Goal: Transaction & Acquisition: Purchase product/service

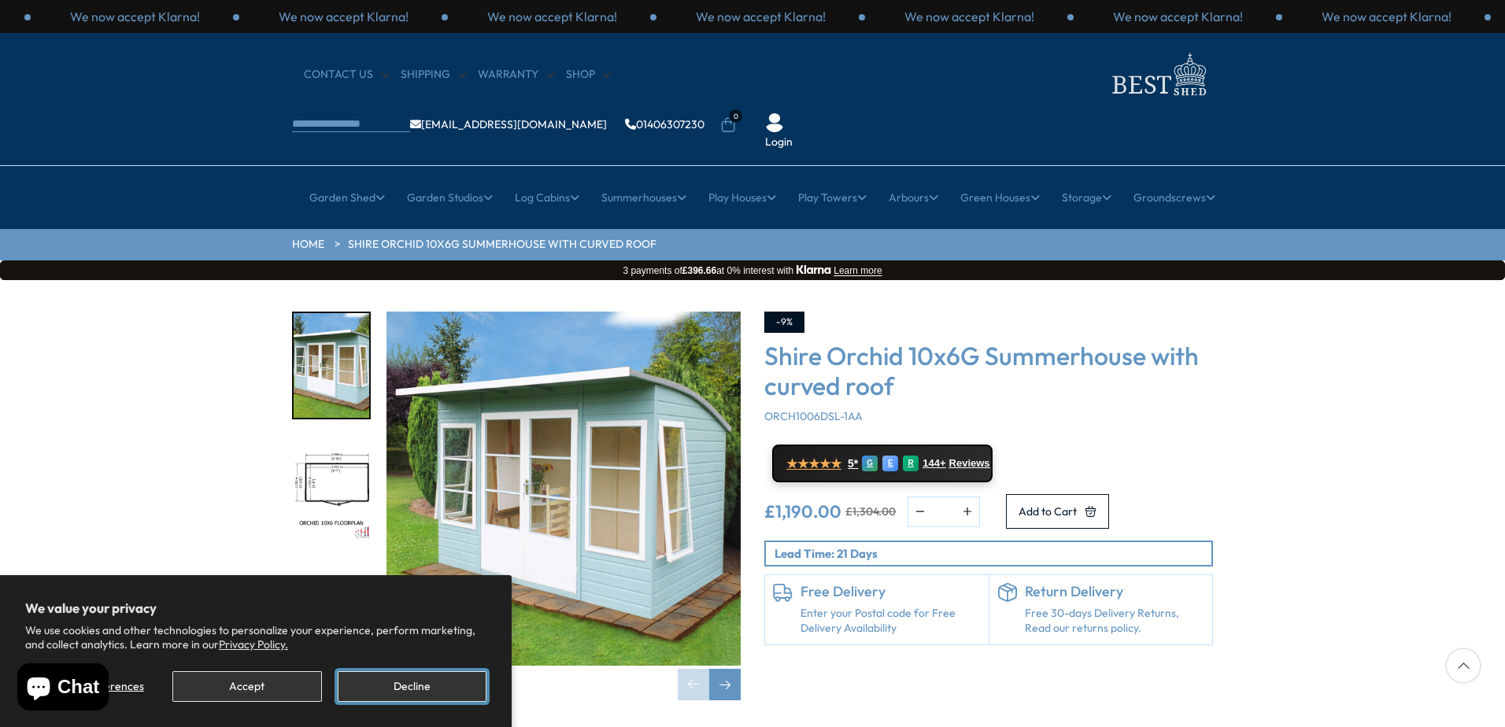
click at [423, 689] on button "Decline" at bounding box center [412, 686] width 149 height 31
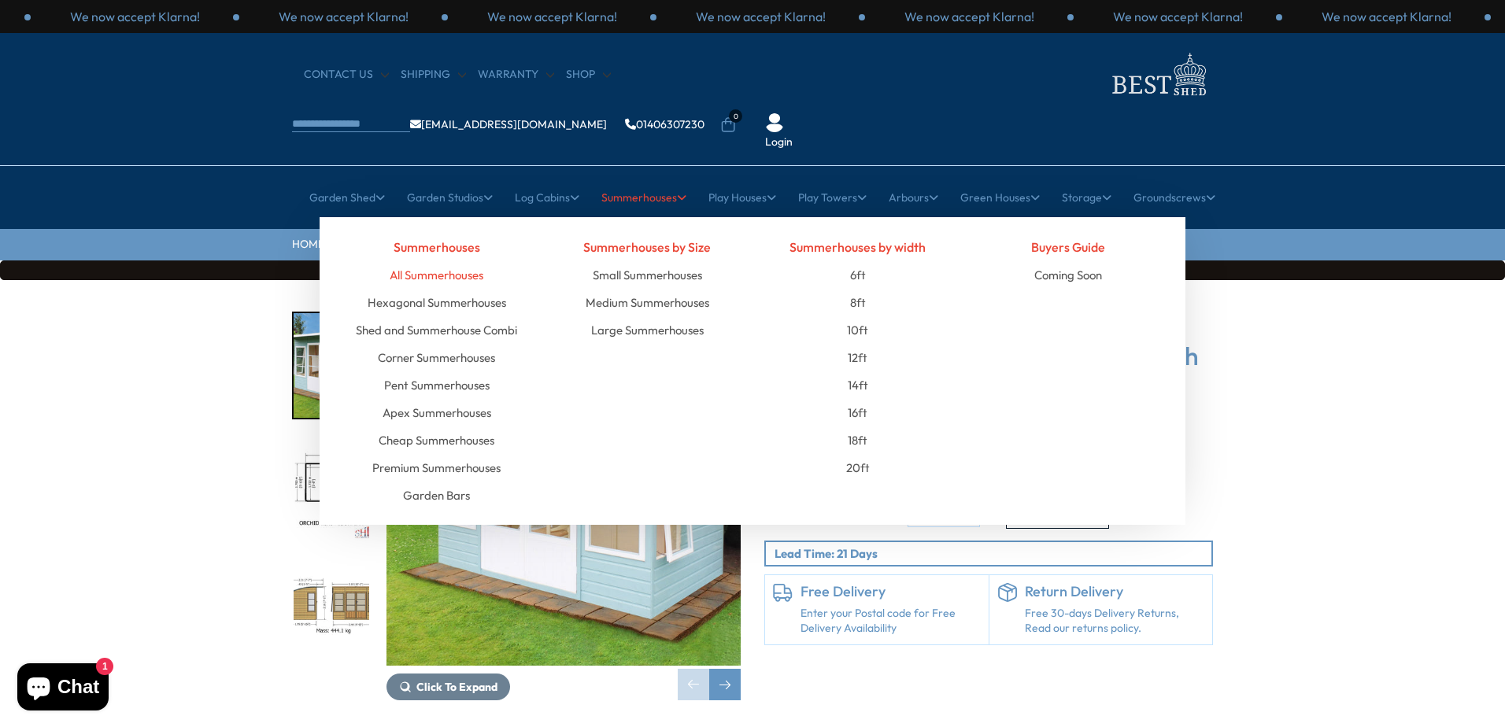
click at [463, 261] on link "All Summerhouses" at bounding box center [437, 275] width 94 height 28
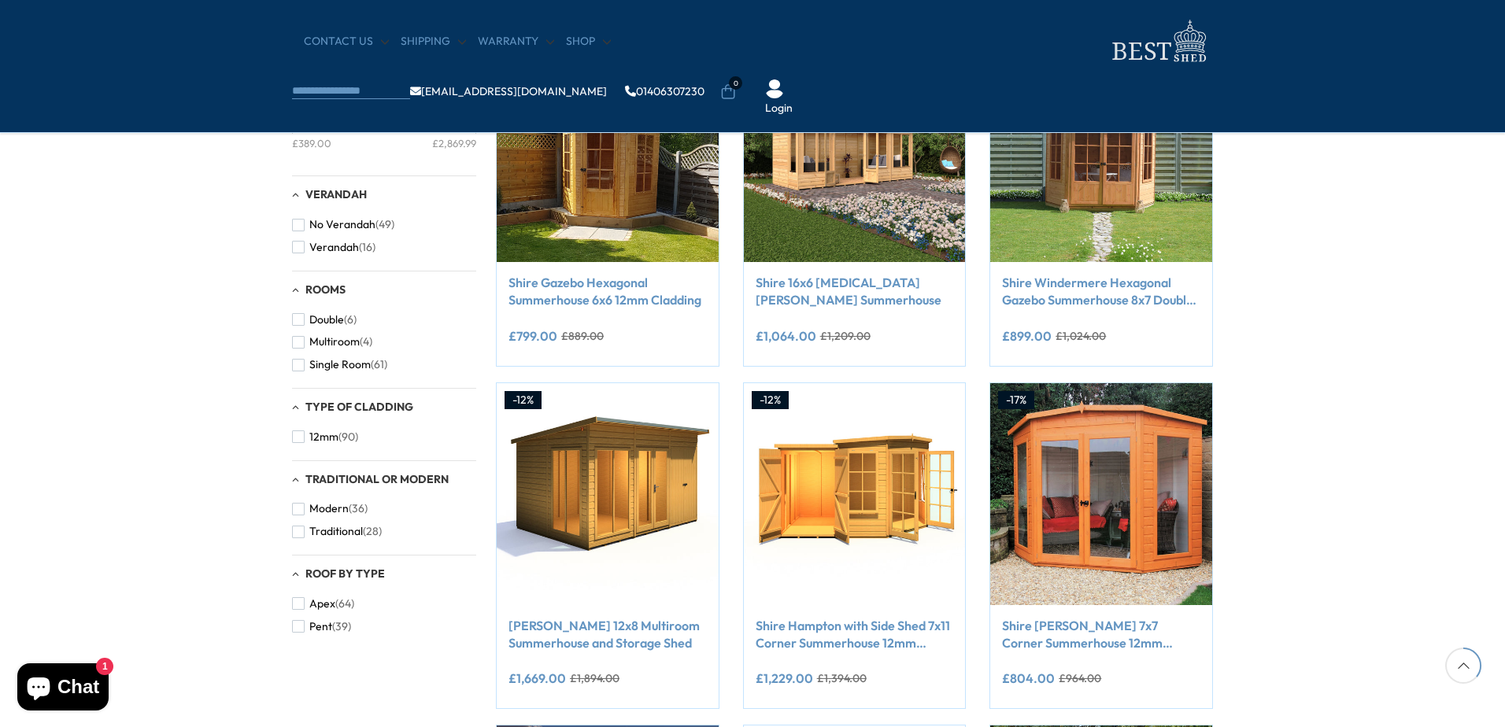
scroll to position [708, 0]
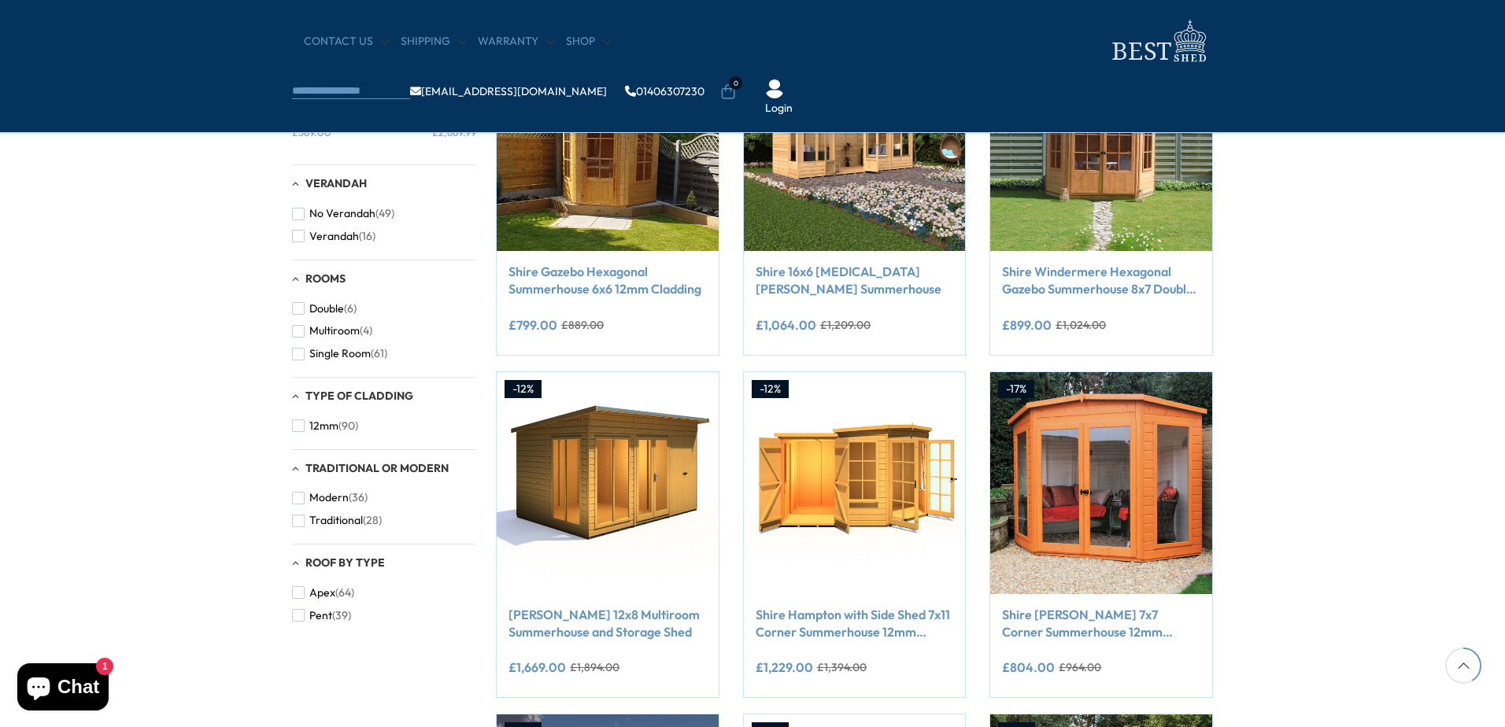
click at [297, 398] on div "Type of Cladding" at bounding box center [384, 396] width 184 height 13
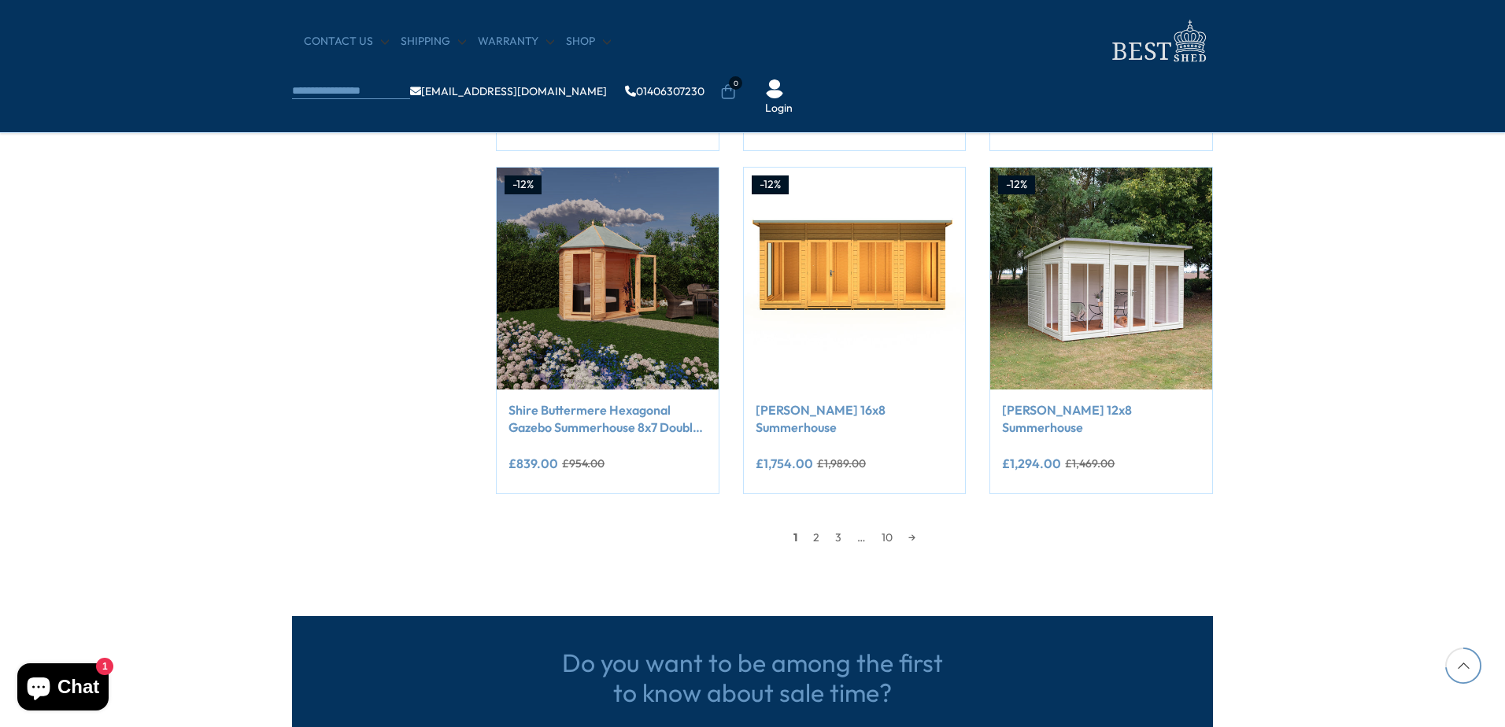
scroll to position [1259, 0]
